Goal: Transaction & Acquisition: Purchase product/service

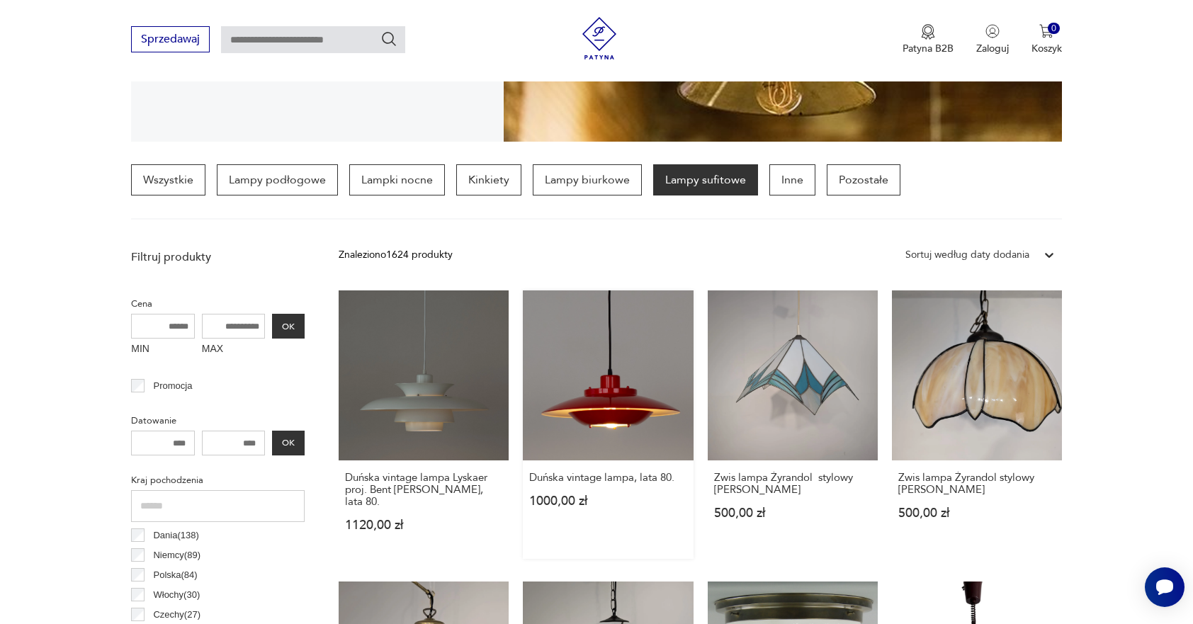
click at [647, 409] on link "Duńska vintage lampa, lata 80. 1000,00 zł" at bounding box center [608, 424] width 170 height 268
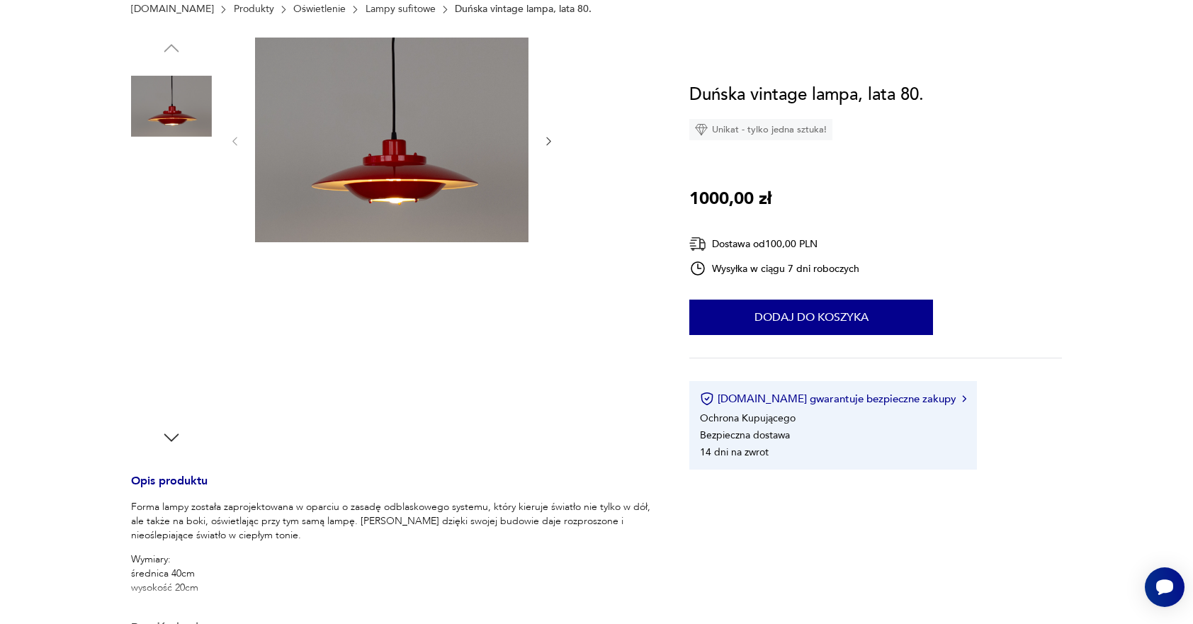
scroll to position [212, 0]
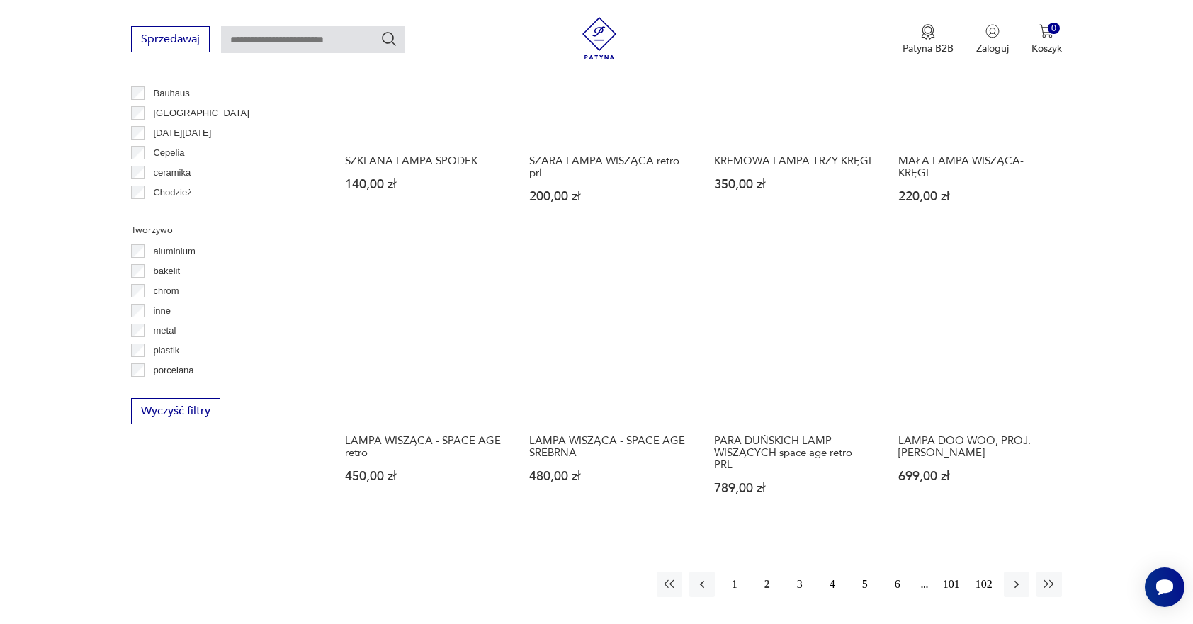
scroll to position [1225, 0]
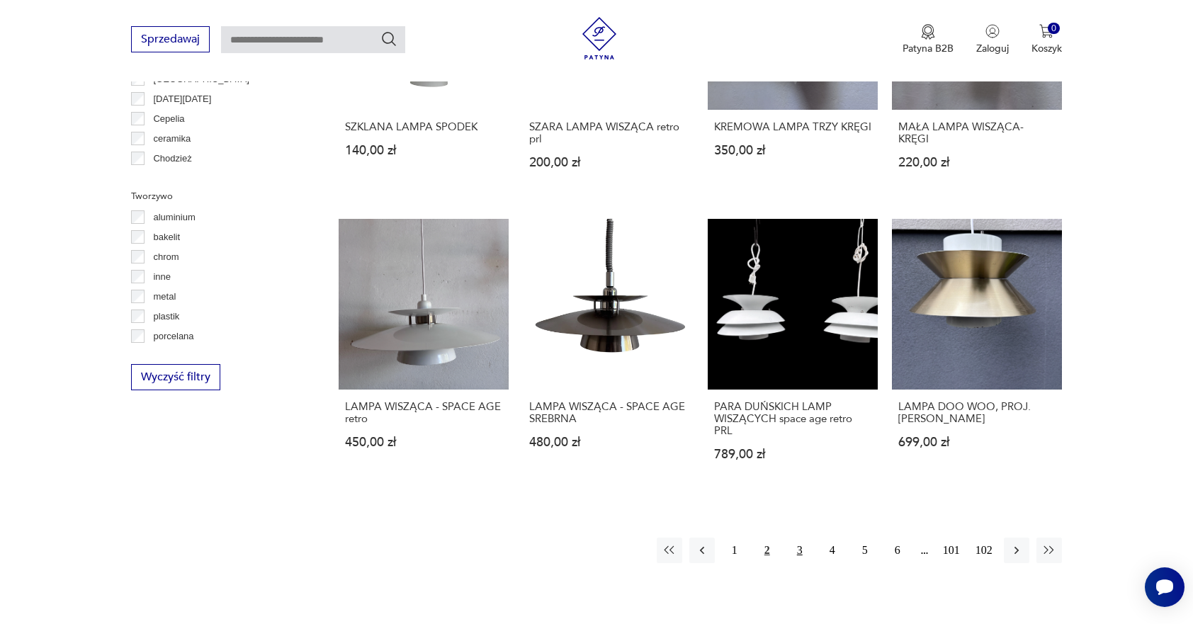
click at [802, 538] on button "3" at bounding box center [799, 550] width 25 height 25
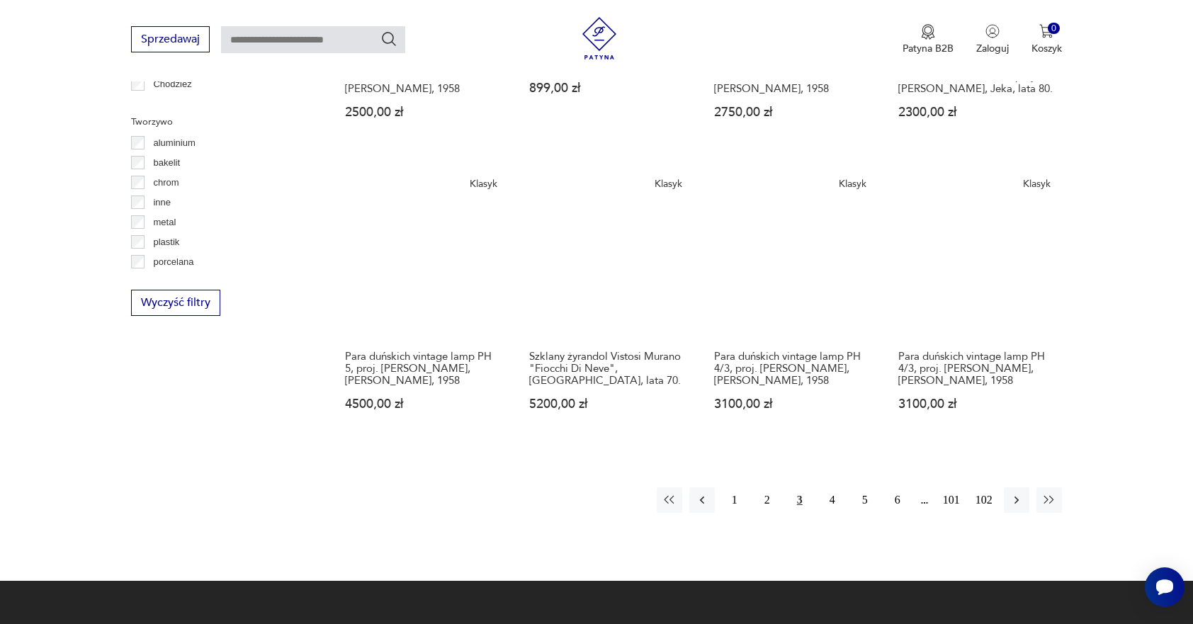
scroll to position [1396, 0]
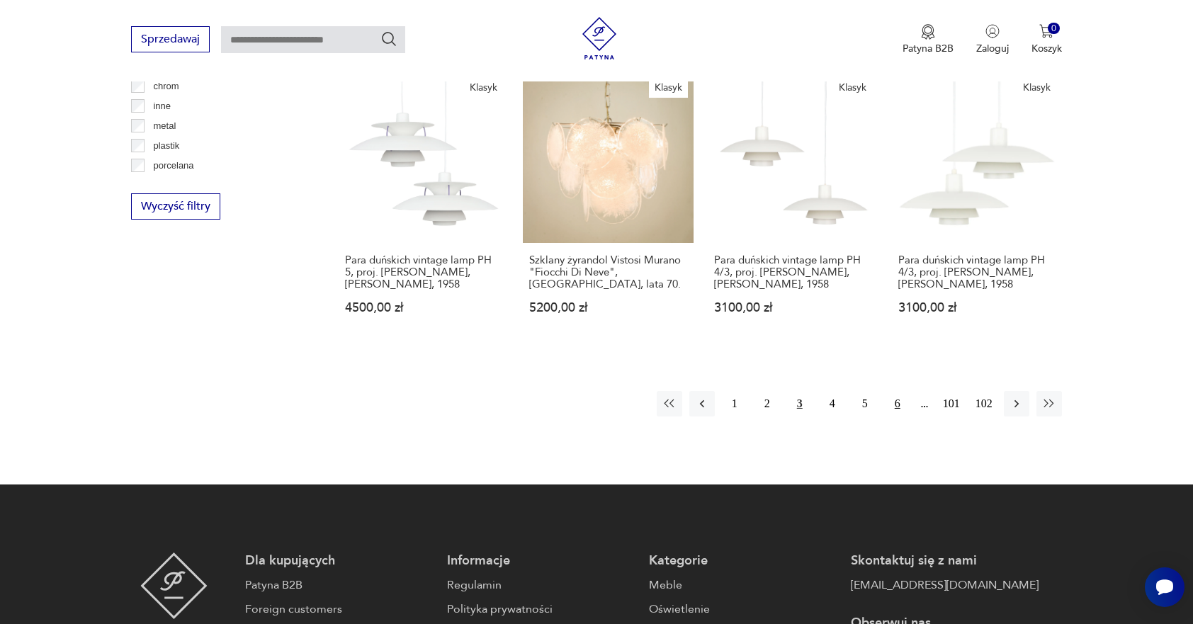
click at [901, 391] on button "6" at bounding box center [897, 403] width 25 height 25
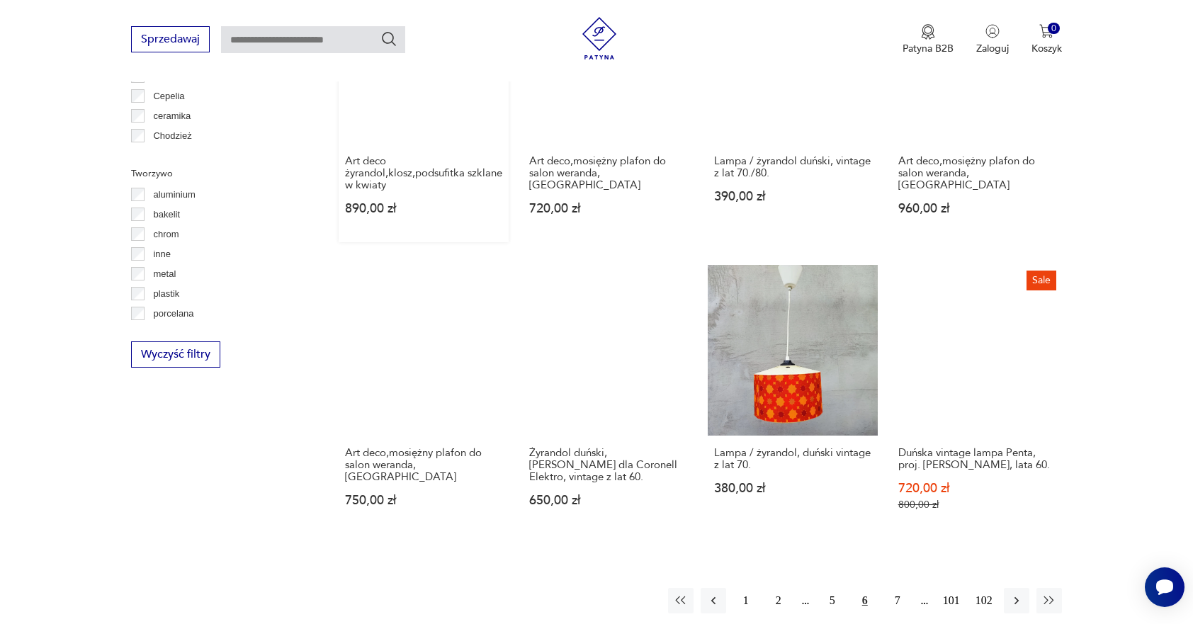
scroll to position [1254, 0]
